Goal: Task Accomplishment & Management: Use online tool/utility

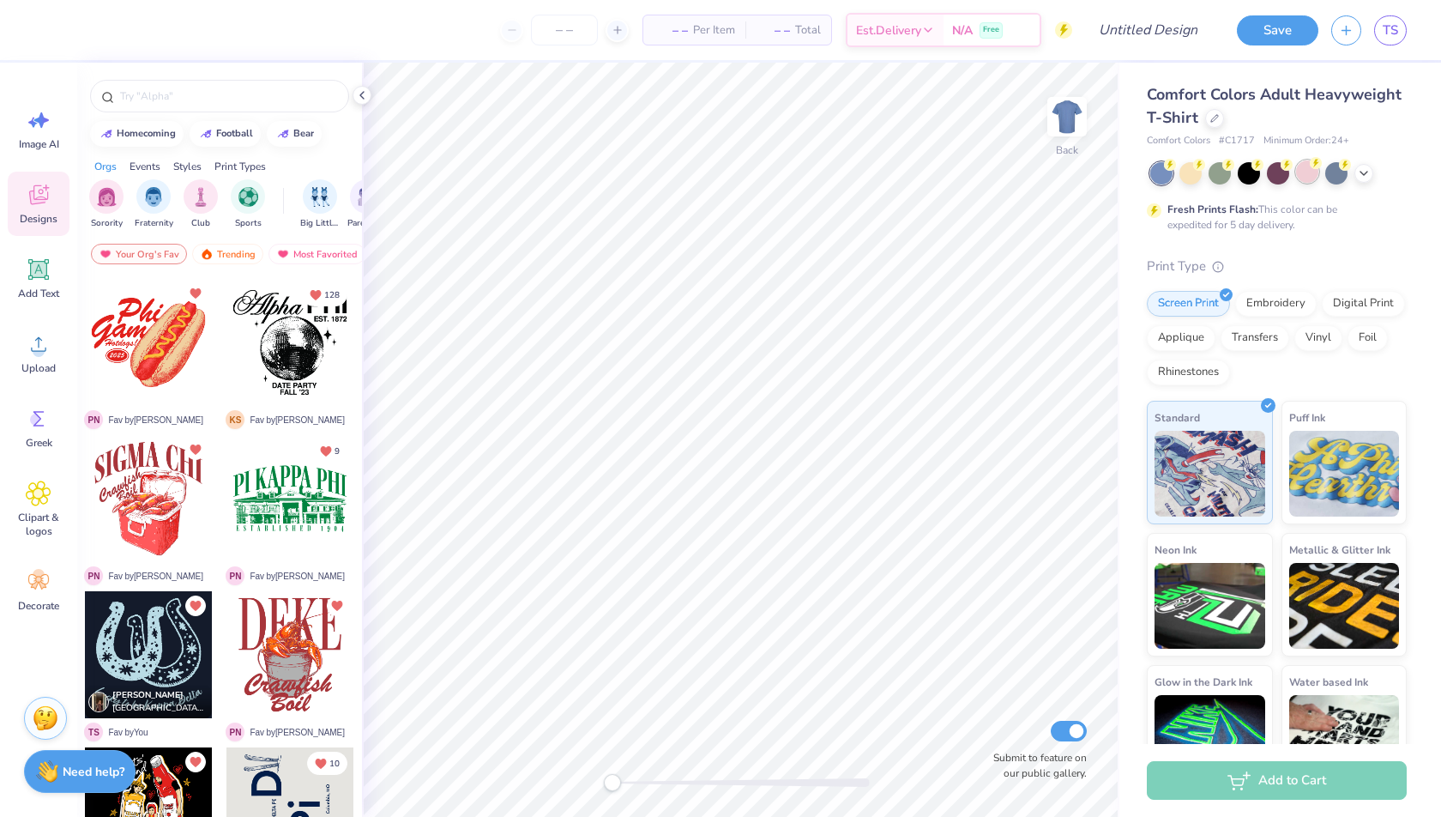
click at [1310, 176] on div at bounding box center [1307, 171] width 22 height 22
click at [44, 377] on div "Upload" at bounding box center [39, 353] width 62 height 64
click at [36, 775] on img at bounding box center [47, 769] width 22 height 22
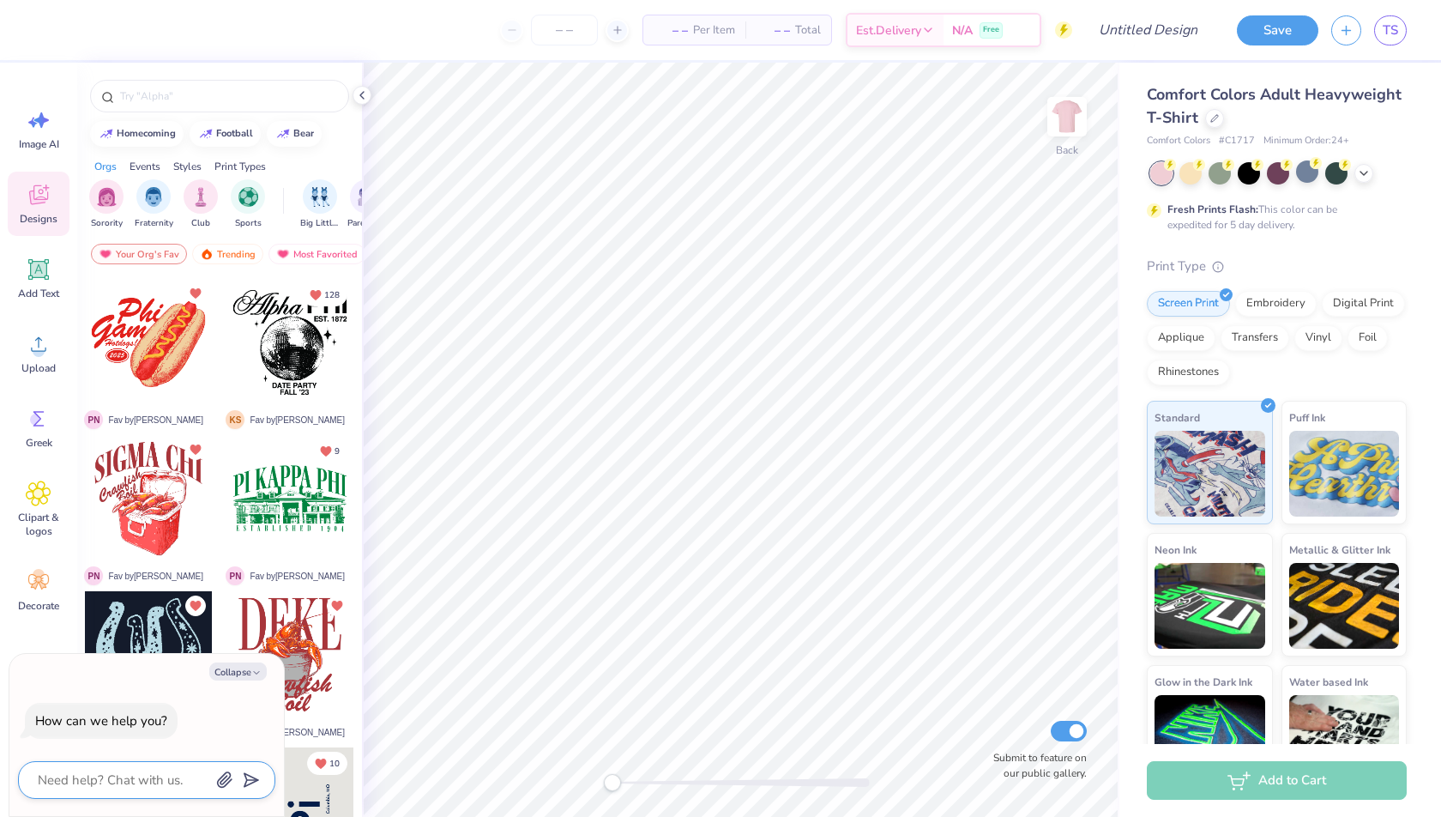
click at [56, 780] on textarea at bounding box center [123, 780] width 174 height 22
click at [245, 679] on button "Collapse" at bounding box center [237, 671] width 57 height 18
type textarea "x"
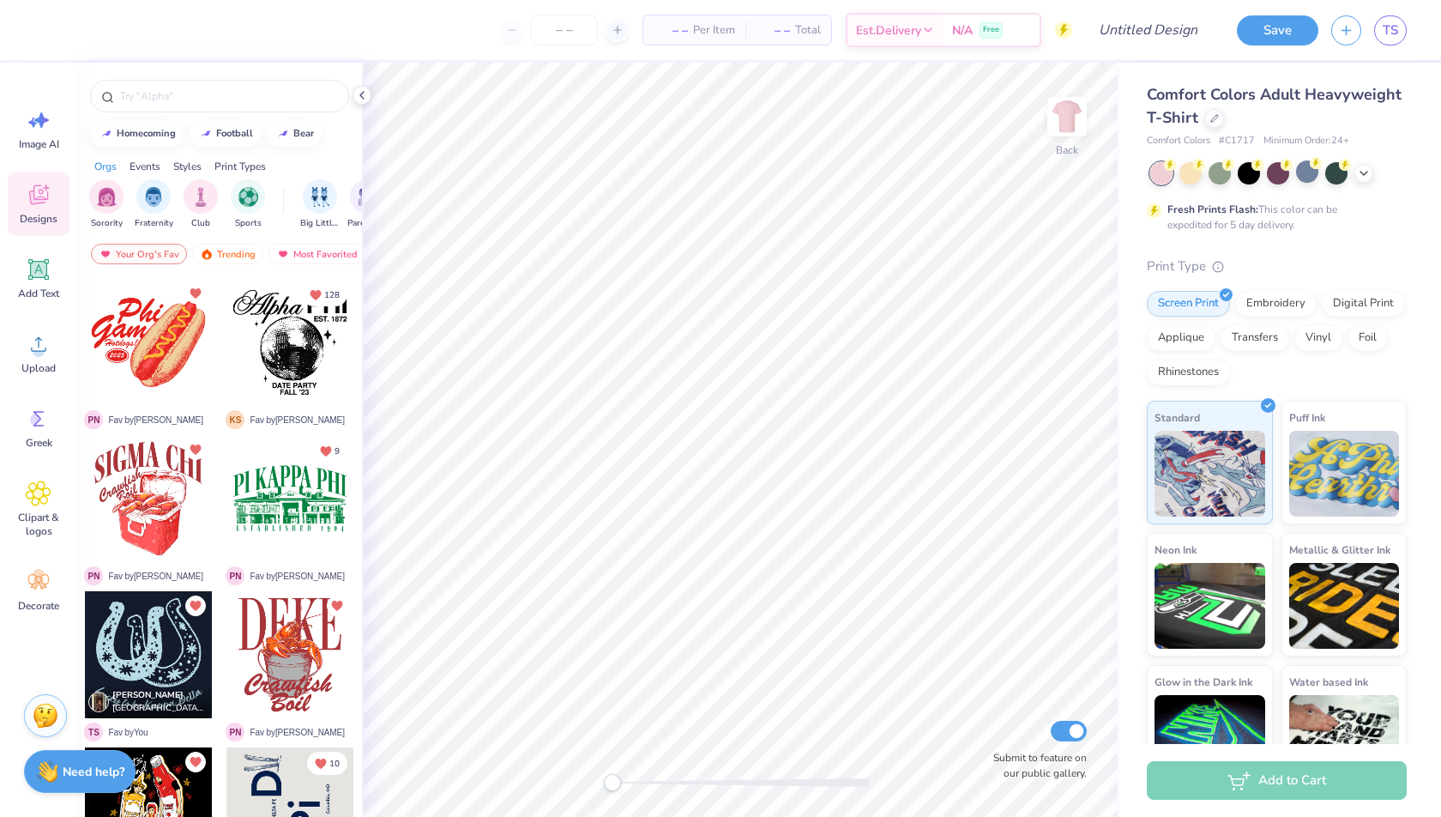
click at [48, 719] on img at bounding box center [46, 716] width 26 height 26
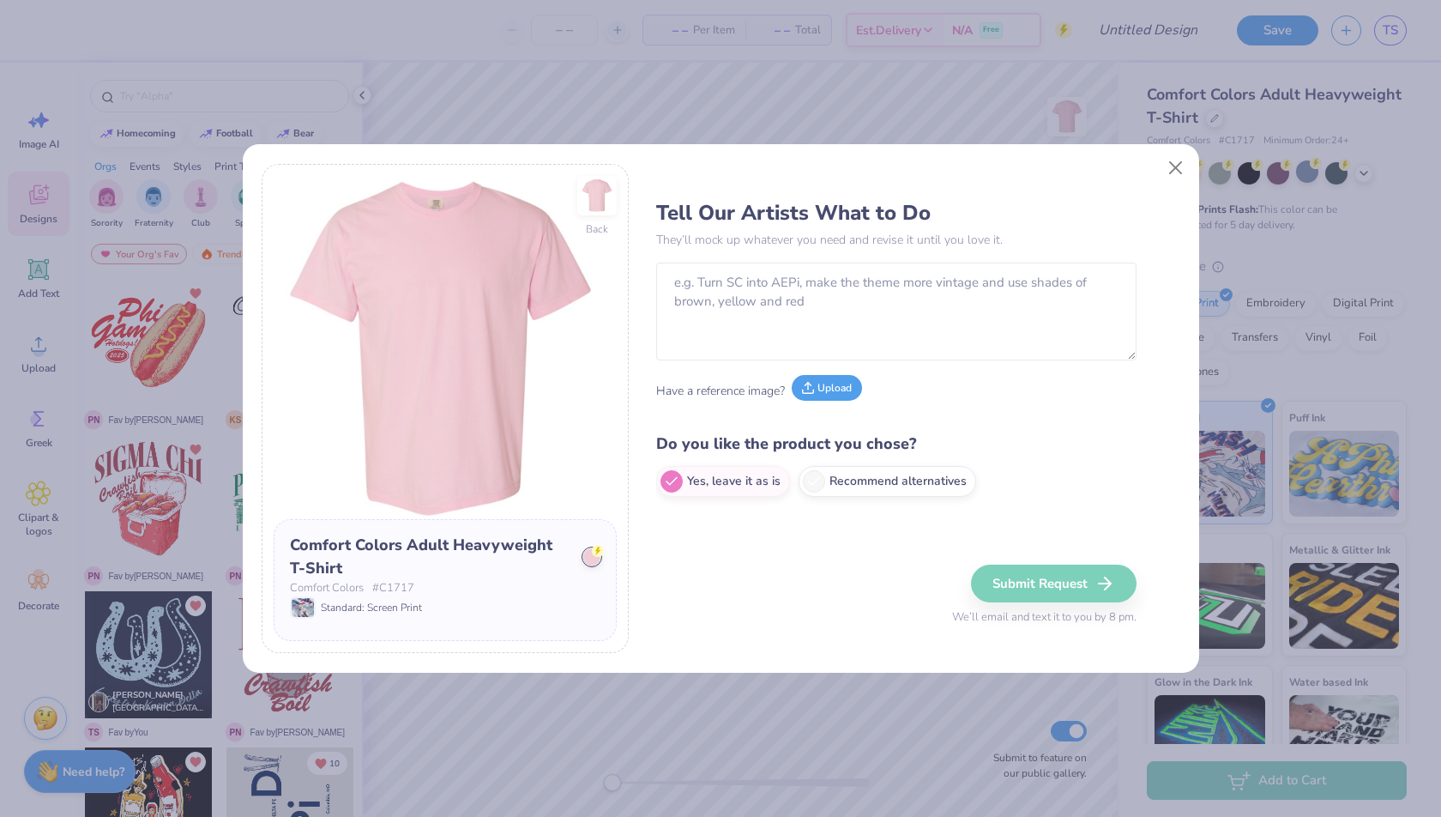
click at [833, 393] on button "Upload" at bounding box center [827, 388] width 70 height 26
click at [811, 385] on icon at bounding box center [808, 388] width 12 height 12
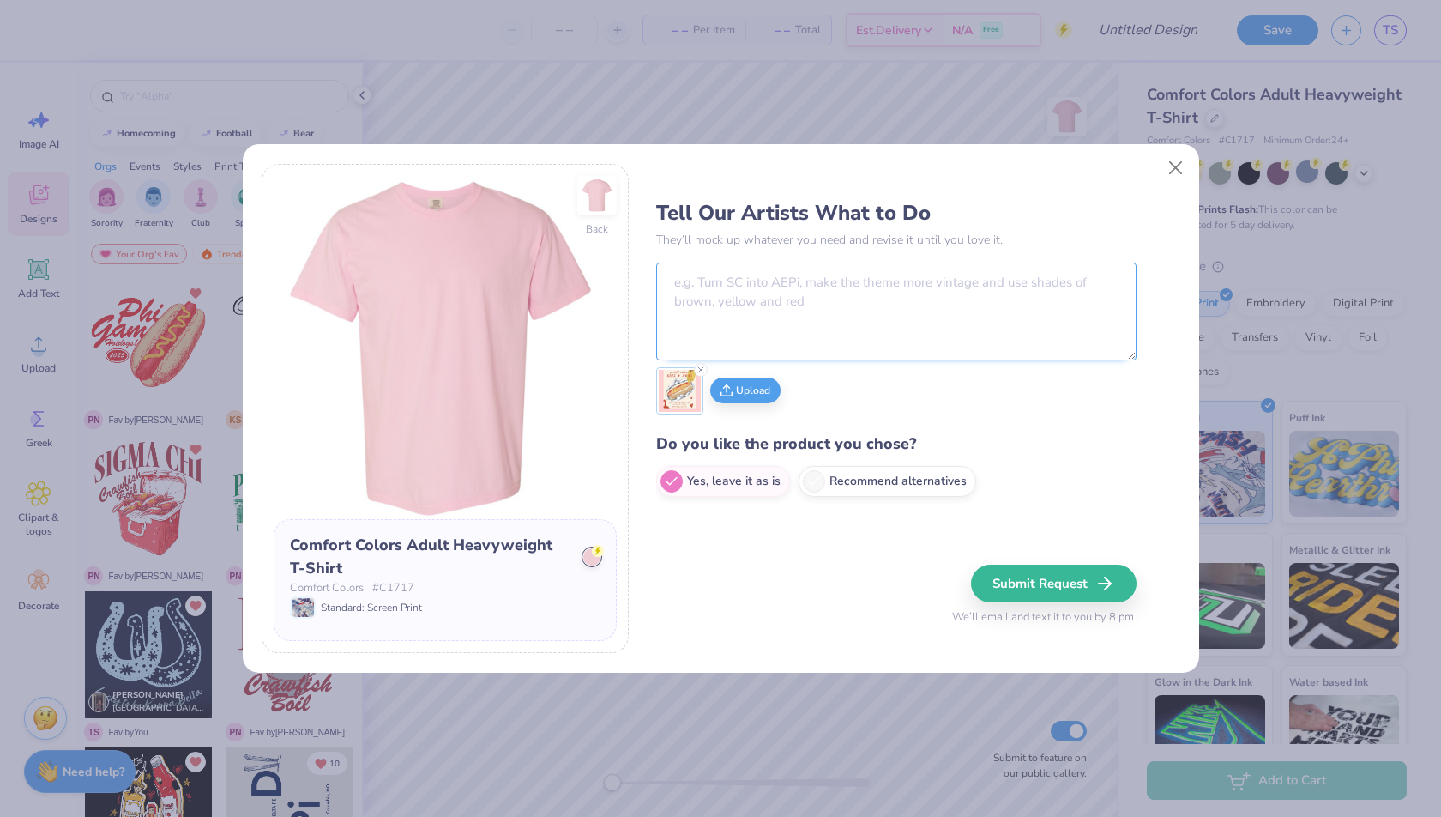
click at [708, 286] on textarea at bounding box center [896, 312] width 480 height 98
type textarea "Make it say Hotdogs for Horizon 2025 and the mustard should say delta"
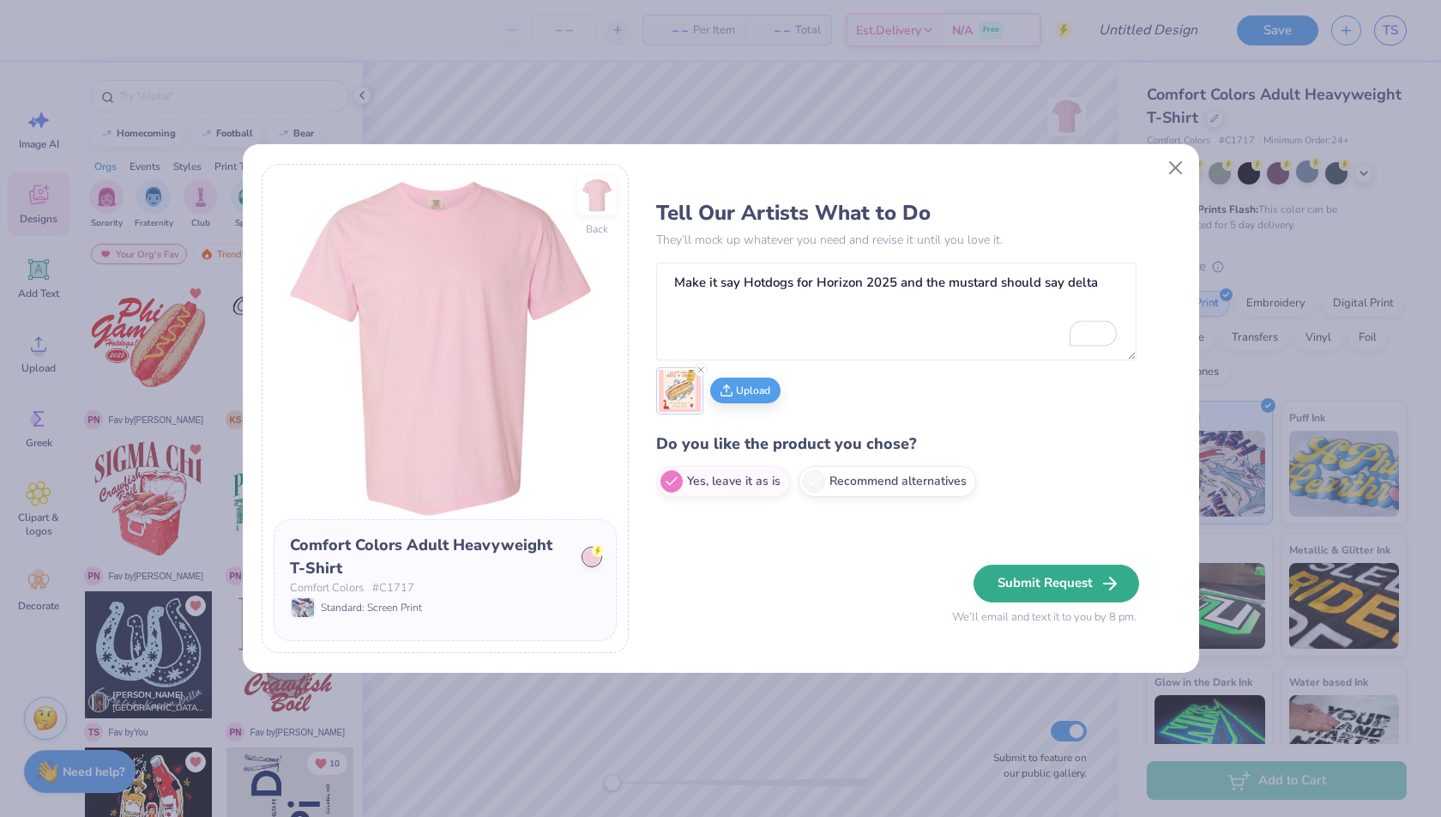
click at [1074, 586] on button "Submit Request" at bounding box center [1057, 584] width 166 height 38
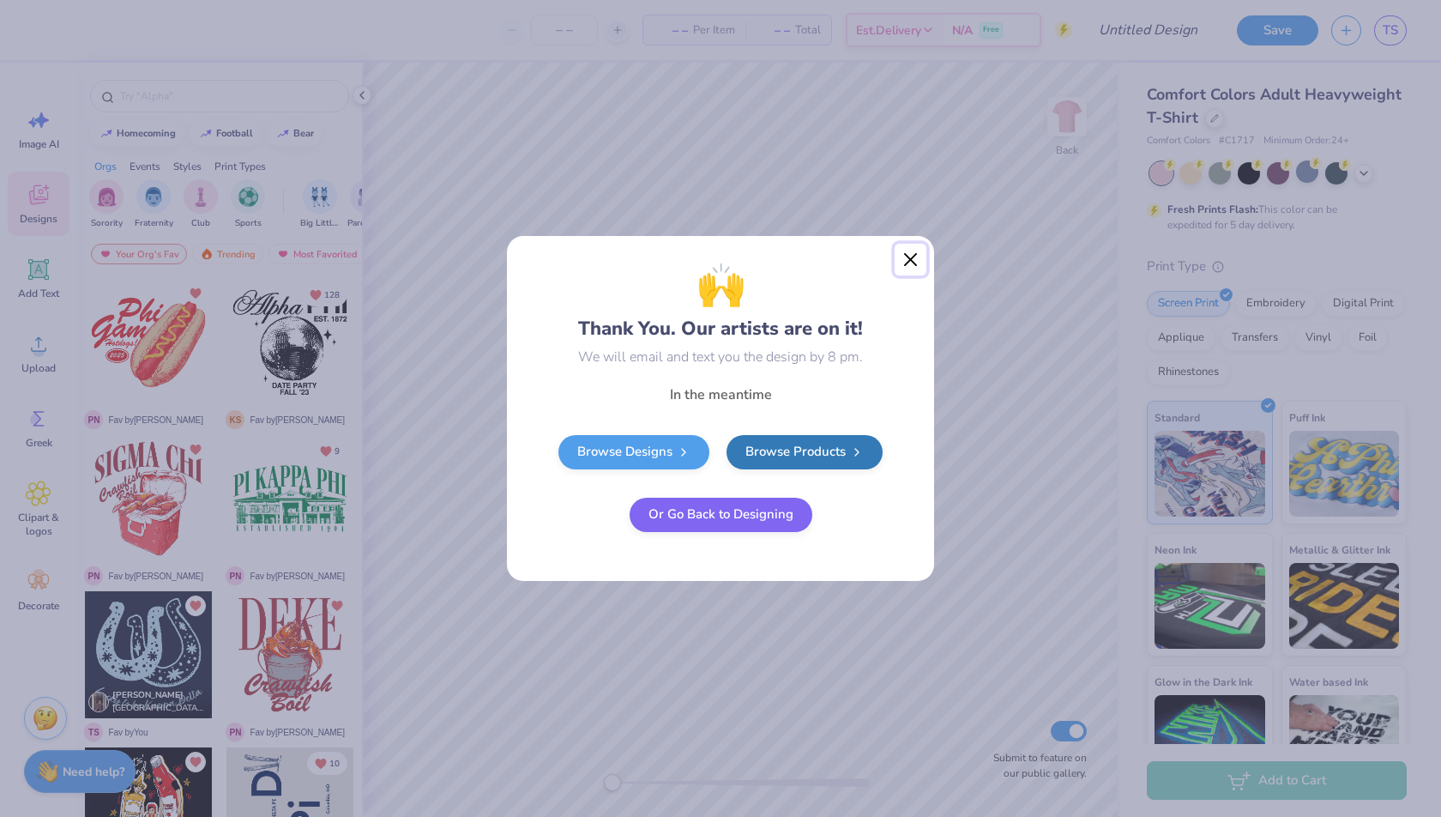
click at [914, 267] on button "Close" at bounding box center [911, 260] width 33 height 33
